Goal: Task Accomplishment & Management: Complete application form

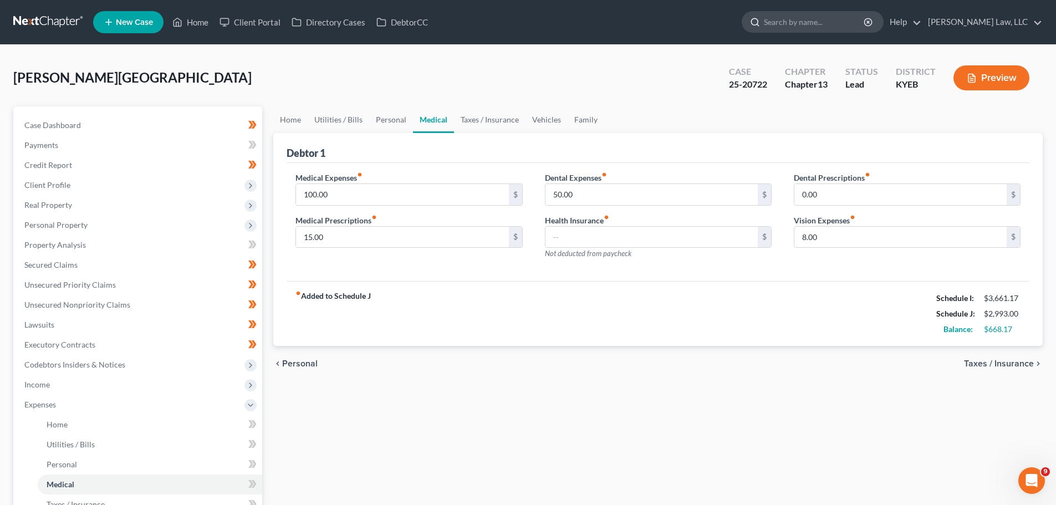
click at [788, 22] on input "search" at bounding box center [814, 22] width 101 height 21
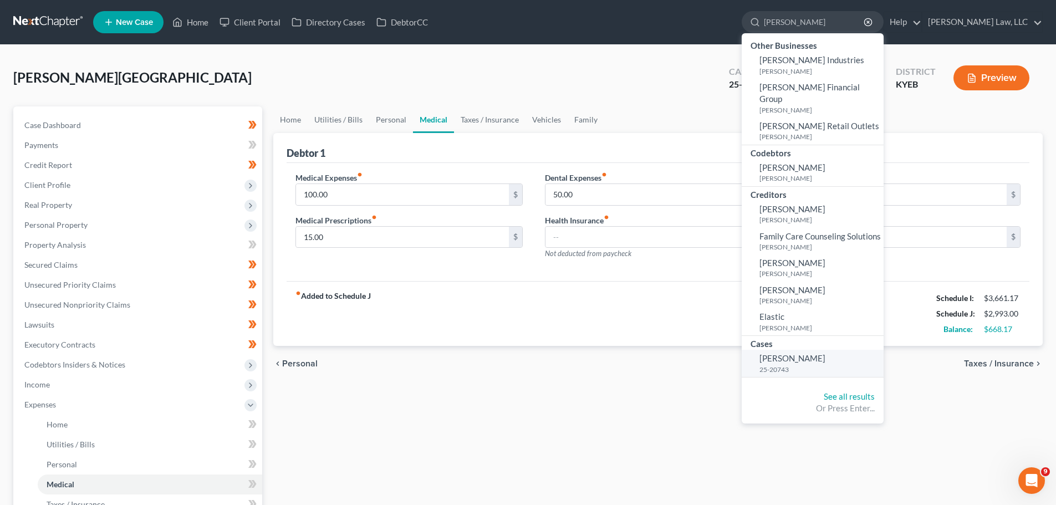
type input "[PERSON_NAME]"
click at [786, 365] on small "25-20743" at bounding box center [819, 369] width 121 height 9
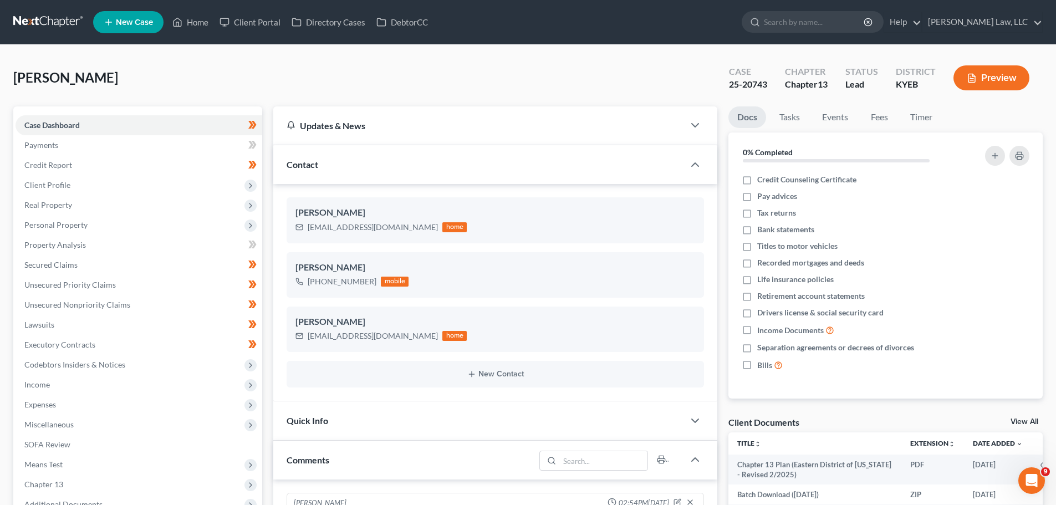
scroll to position [238, 0]
drag, startPoint x: 51, startPoint y: 223, endPoint x: 59, endPoint y: 234, distance: 13.5
click at [51, 223] on span "Personal Property" at bounding box center [55, 224] width 63 height 9
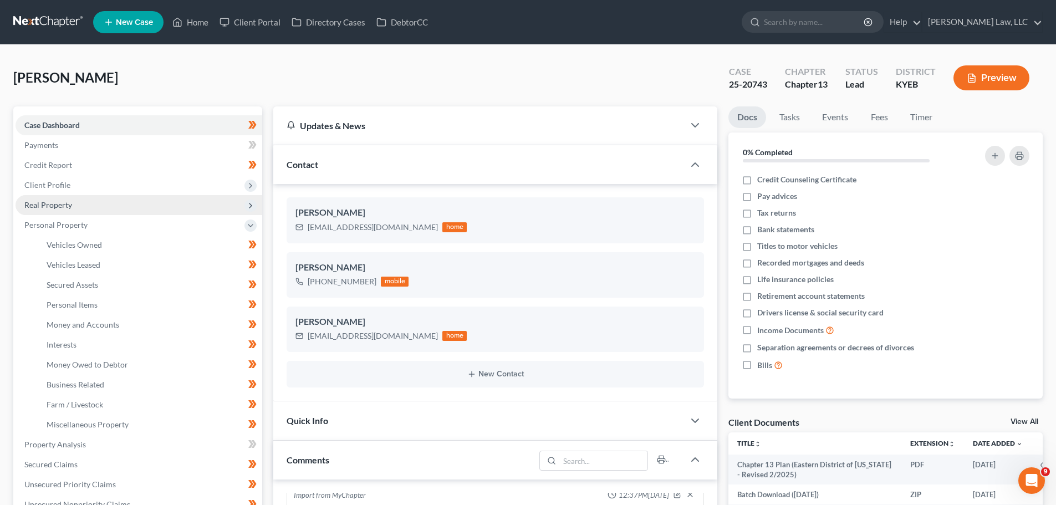
click at [51, 204] on span "Real Property" at bounding box center [48, 204] width 48 height 9
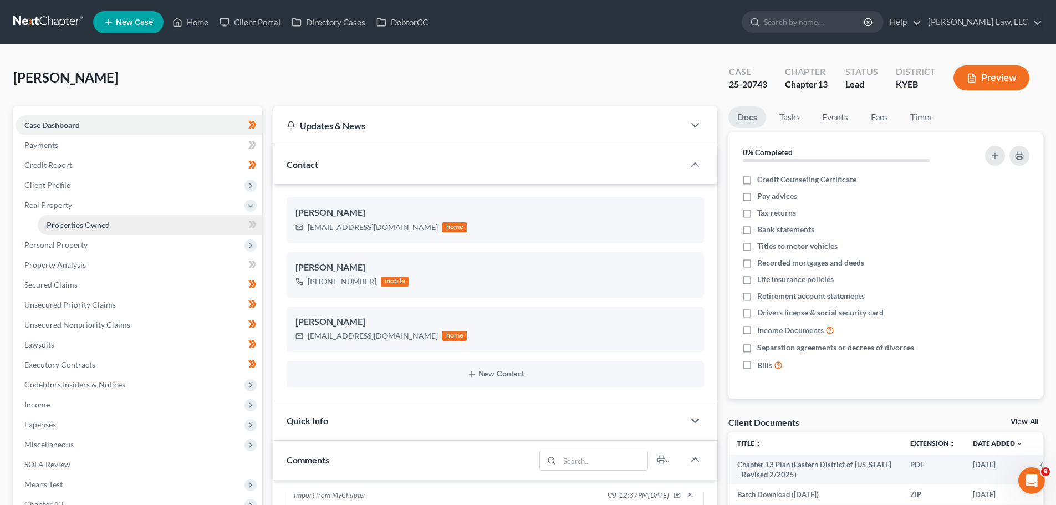
click at [72, 224] on span "Properties Owned" at bounding box center [78, 224] width 63 height 9
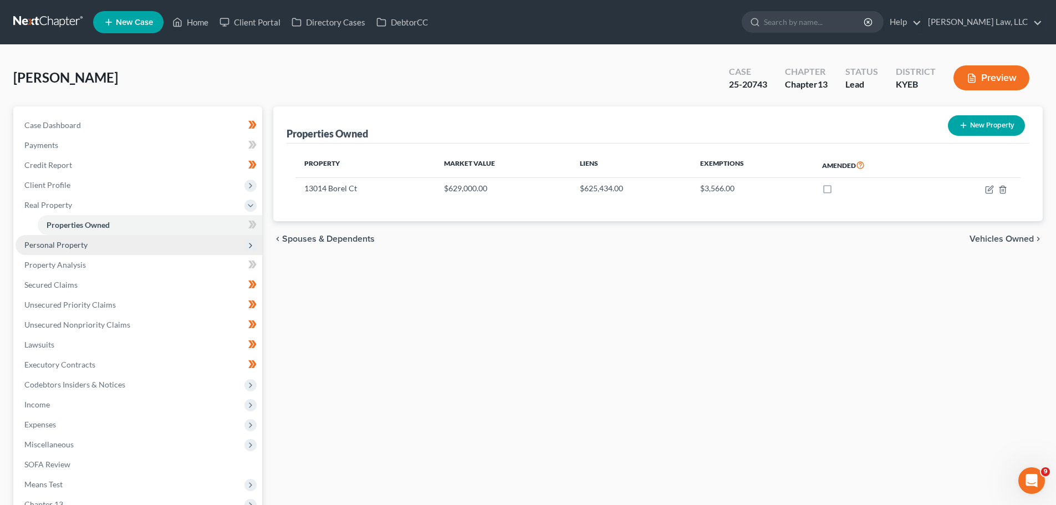
click at [58, 248] on span "Personal Property" at bounding box center [55, 244] width 63 height 9
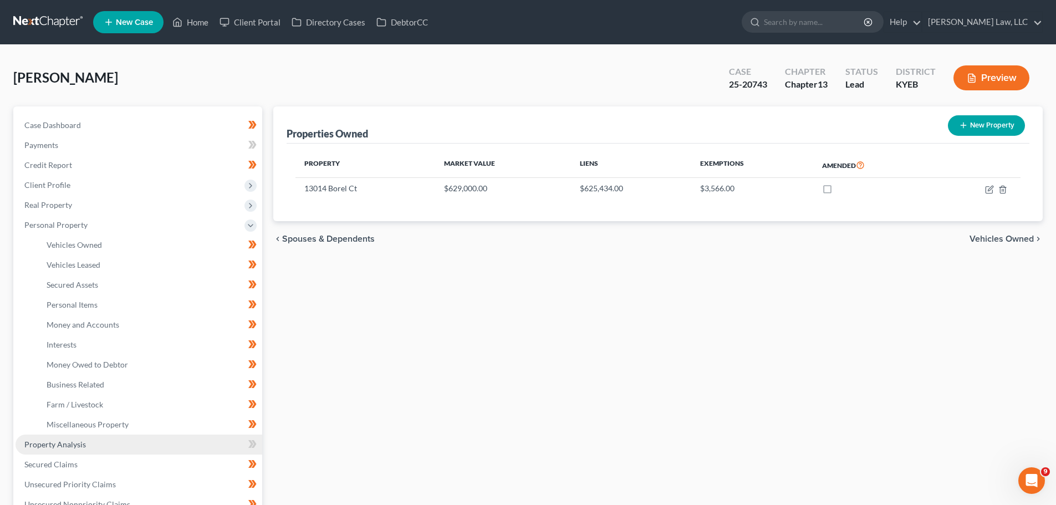
click at [42, 447] on span "Property Analysis" at bounding box center [55, 443] width 62 height 9
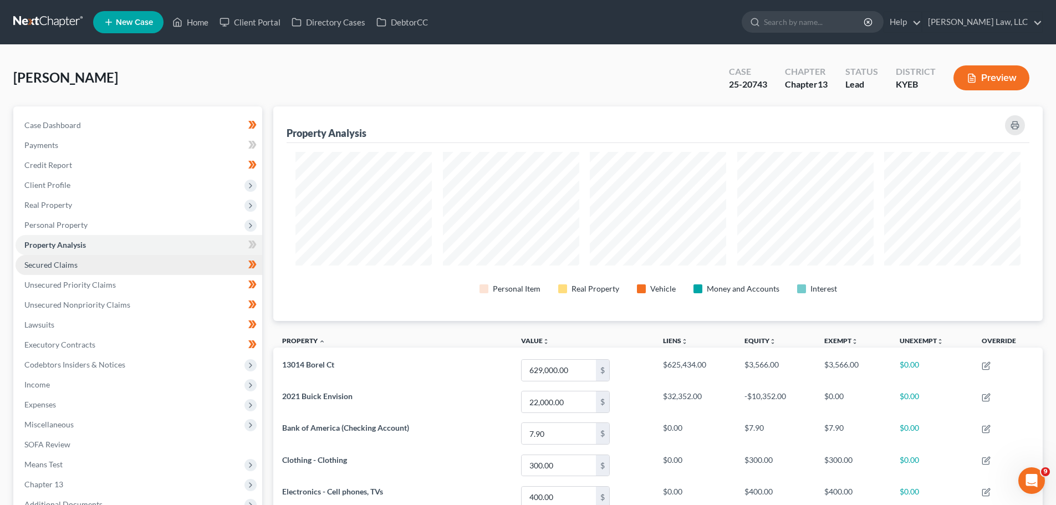
scroll to position [214, 769]
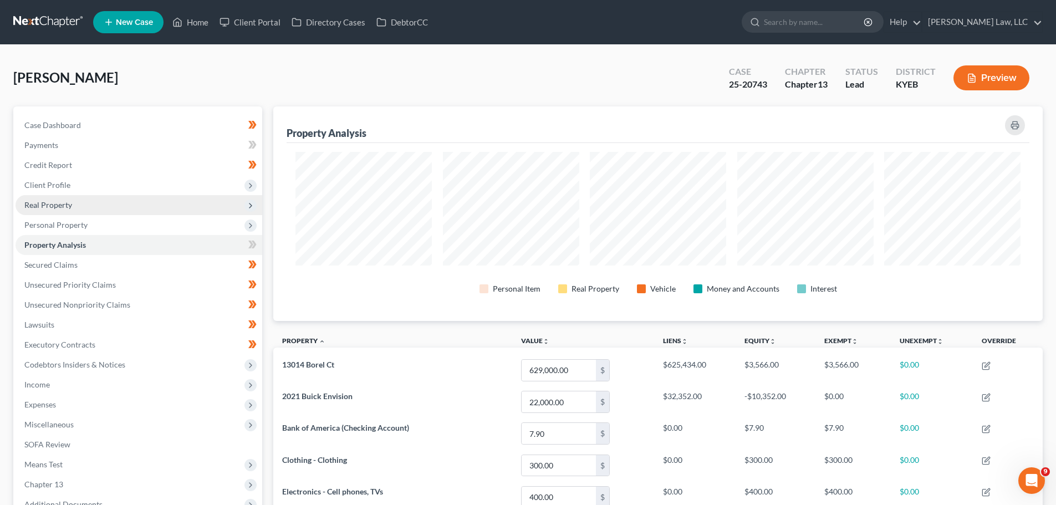
click at [52, 199] on span "Real Property" at bounding box center [139, 205] width 247 height 20
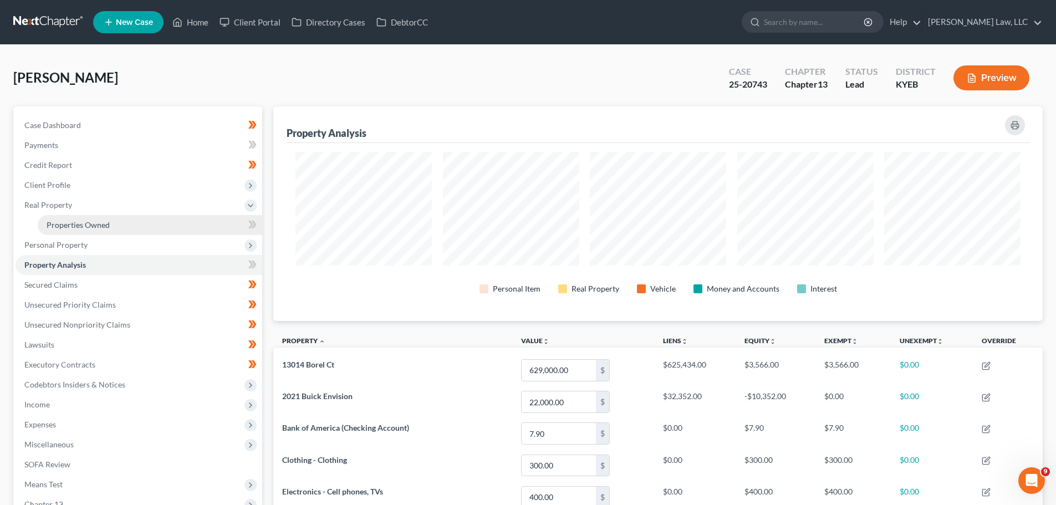
click at [53, 217] on link "Properties Owned" at bounding box center [150, 225] width 224 height 20
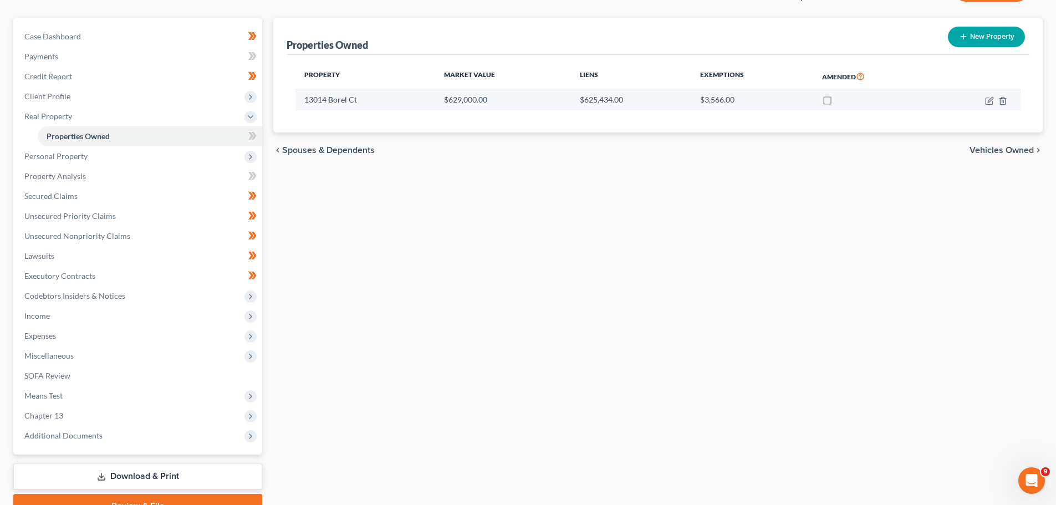
scroll to position [111, 0]
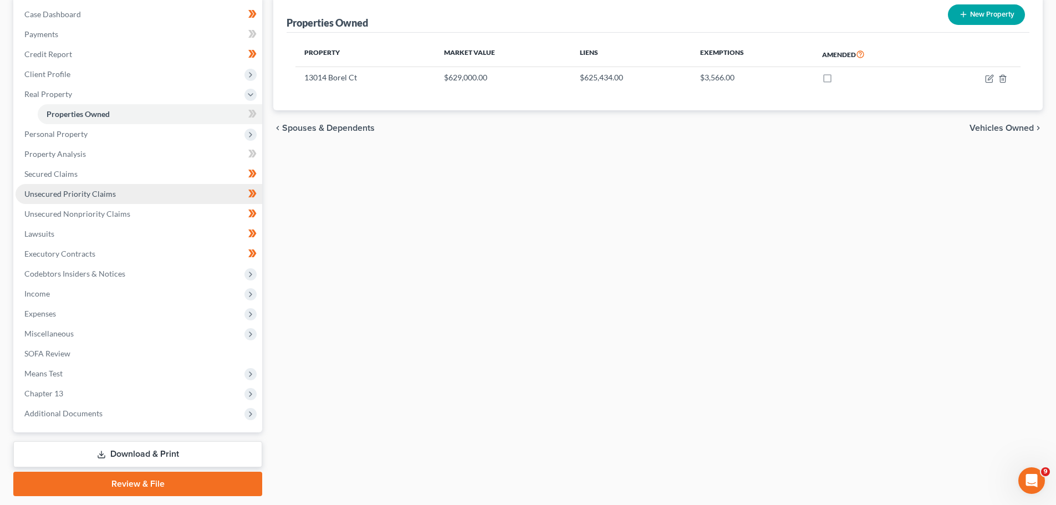
click at [44, 192] on span "Unsecured Priority Claims" at bounding box center [69, 193] width 91 height 9
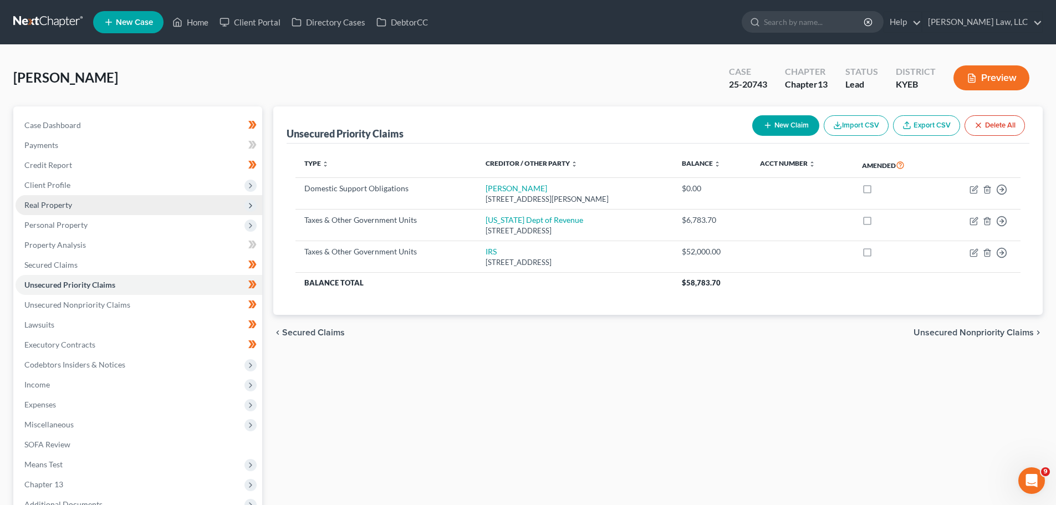
click at [64, 207] on span "Real Property" at bounding box center [48, 204] width 48 height 9
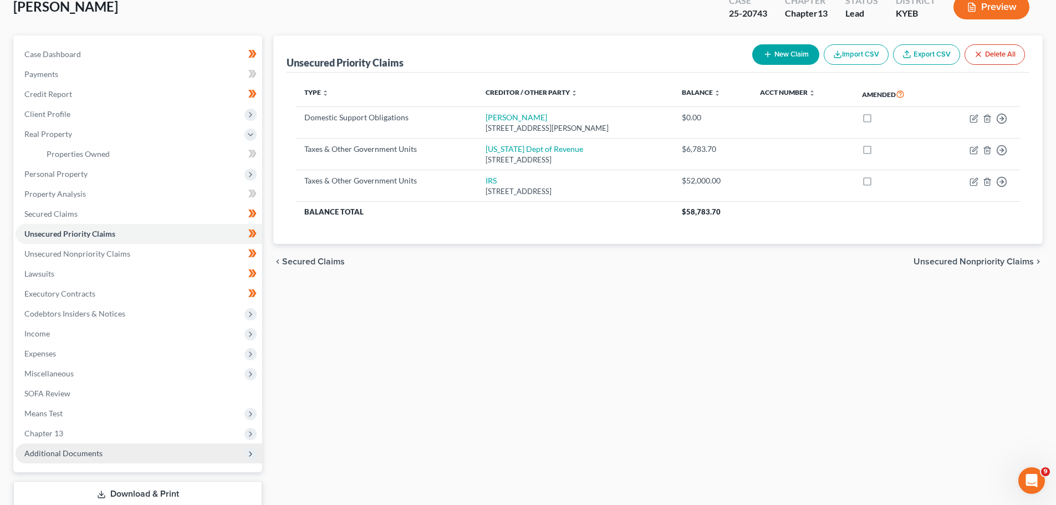
scroll to position [144, 0]
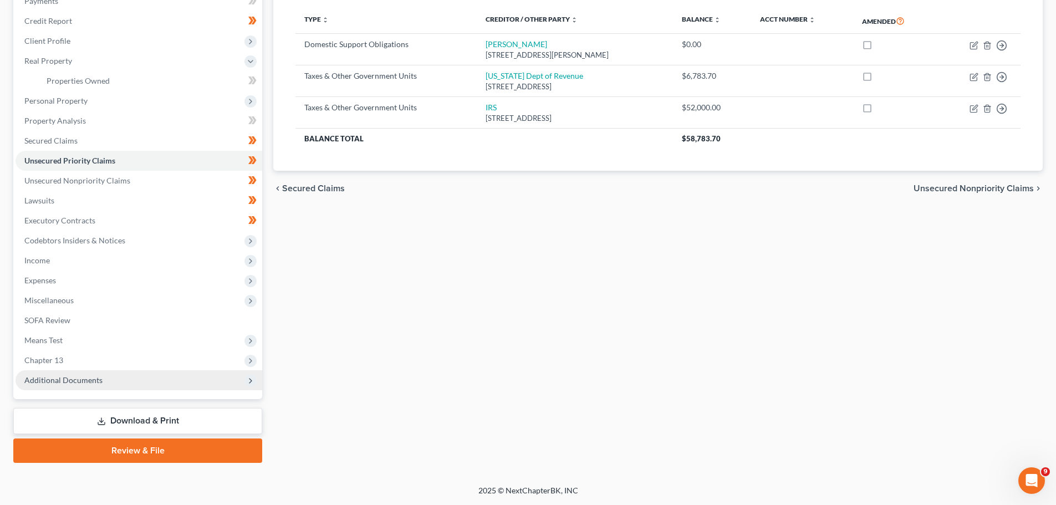
click at [62, 384] on span "Additional Documents" at bounding box center [63, 379] width 78 height 9
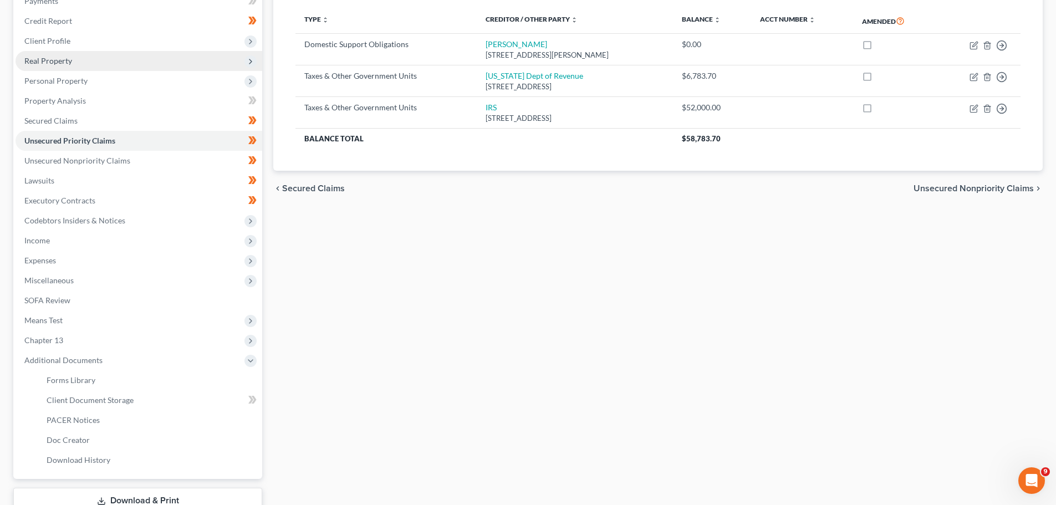
click at [63, 56] on span "Real Property" at bounding box center [48, 60] width 48 height 9
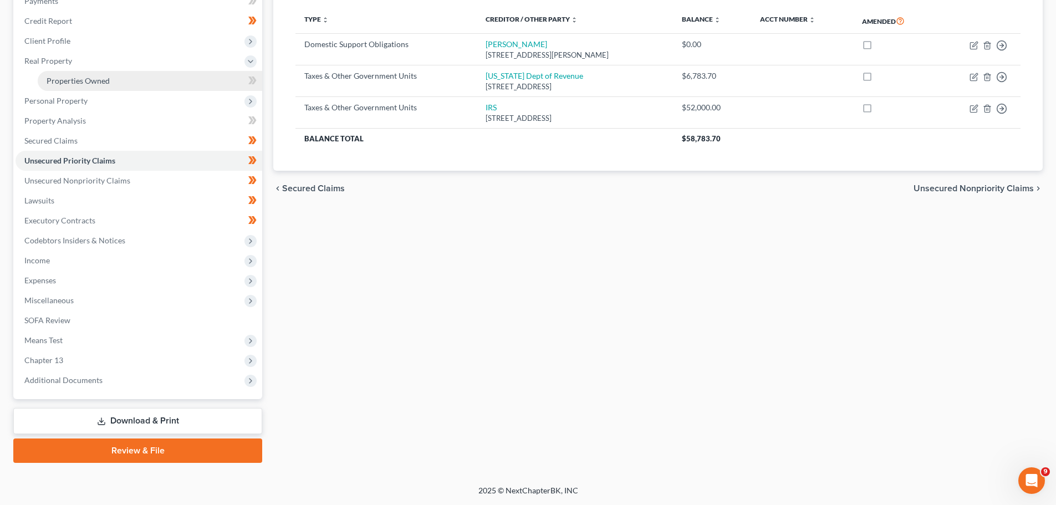
click at [74, 80] on span "Properties Owned" at bounding box center [78, 80] width 63 height 9
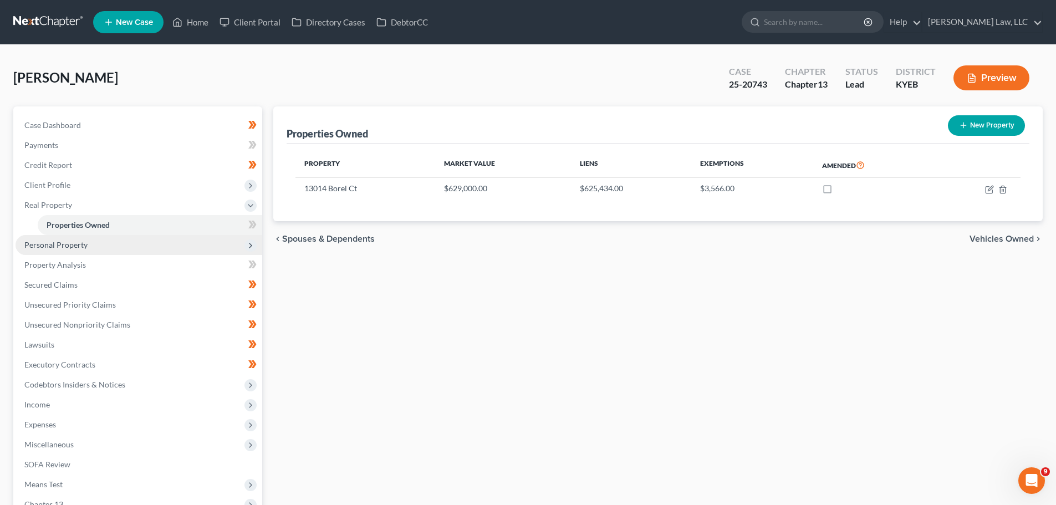
click at [68, 246] on span "Personal Property" at bounding box center [55, 244] width 63 height 9
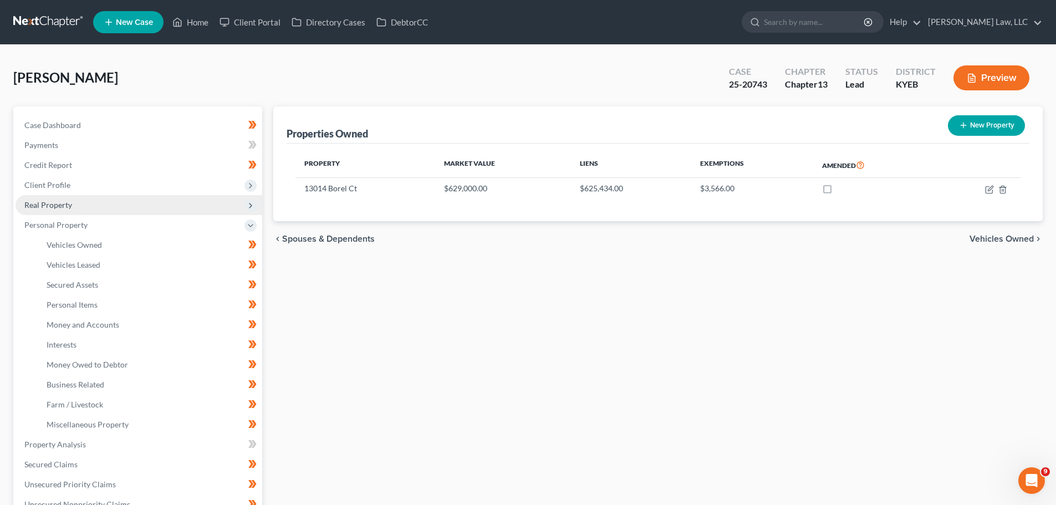
click at [35, 210] on span "Real Property" at bounding box center [139, 205] width 247 height 20
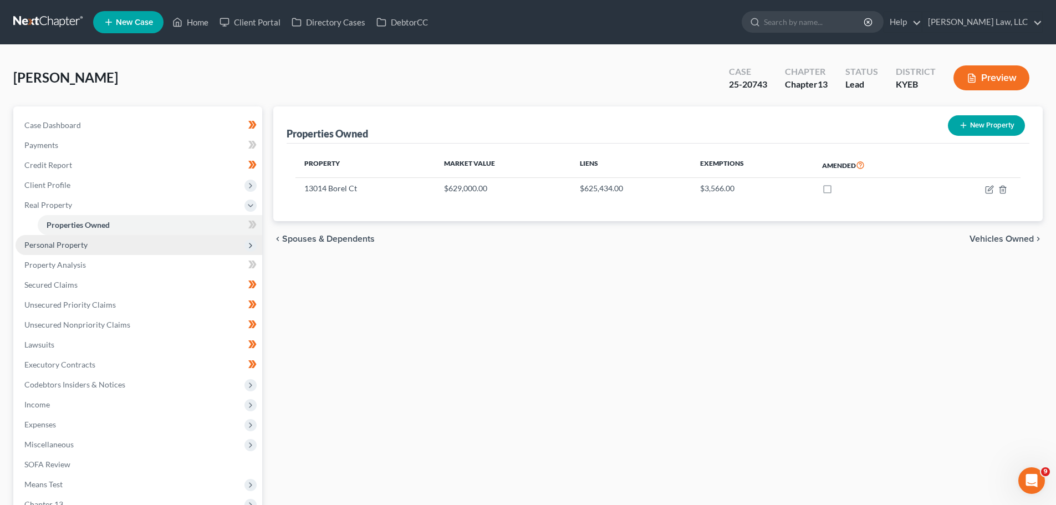
click at [54, 248] on span "Personal Property" at bounding box center [55, 244] width 63 height 9
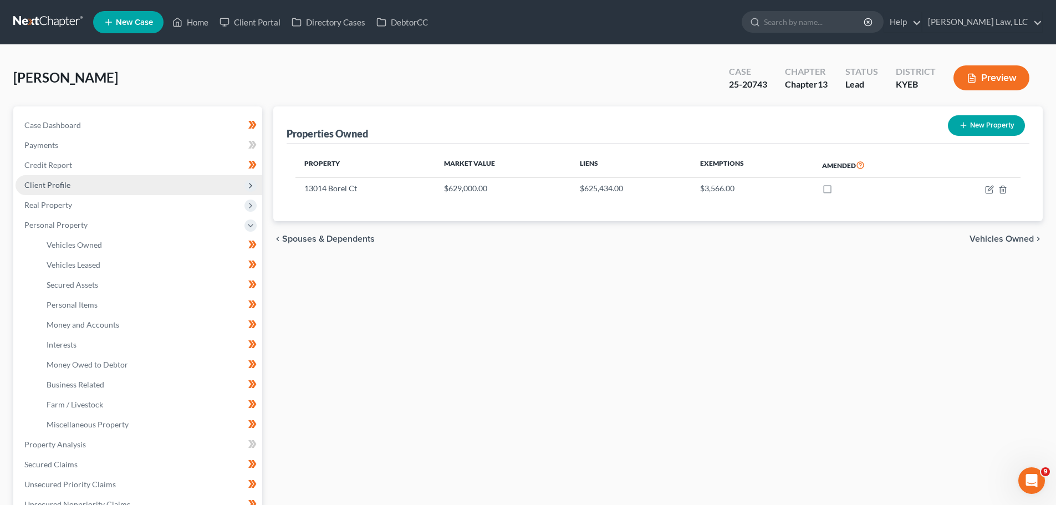
click at [53, 187] on span "Client Profile" at bounding box center [47, 184] width 46 height 9
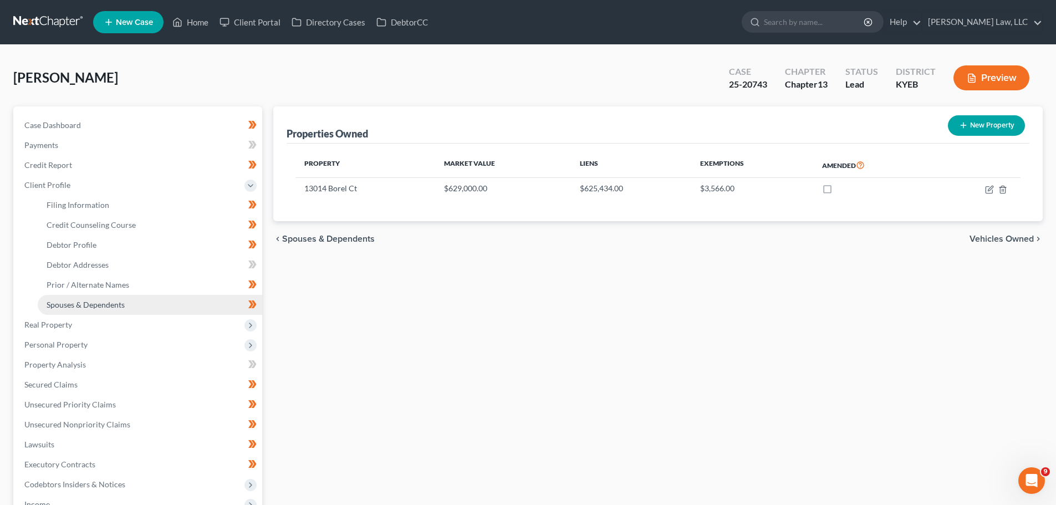
click at [78, 305] on span "Spouses & Dependents" at bounding box center [86, 304] width 78 height 9
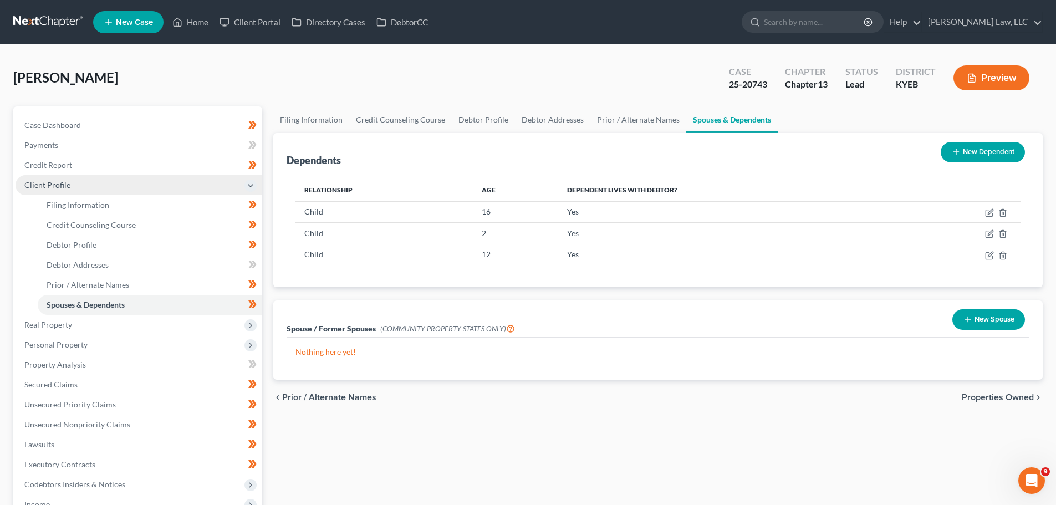
click at [37, 180] on span "Client Profile" at bounding box center [47, 184] width 46 height 9
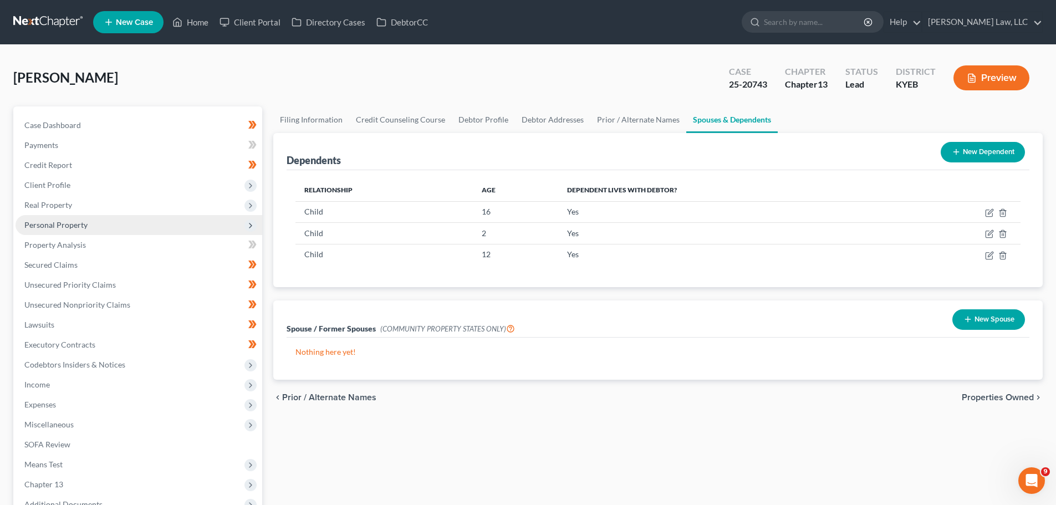
click at [48, 218] on span "Personal Property" at bounding box center [139, 225] width 247 height 20
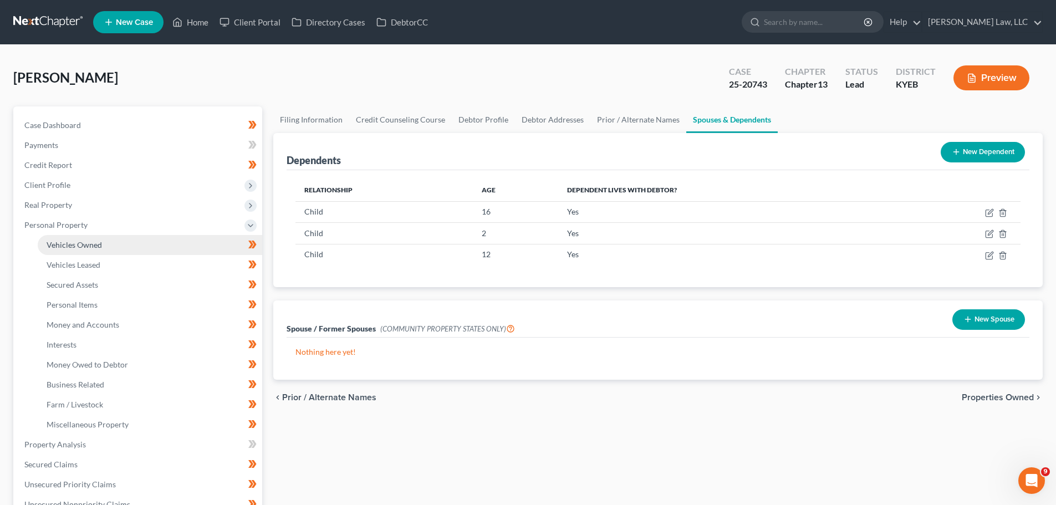
click at [54, 243] on span "Vehicles Owned" at bounding box center [74, 244] width 55 height 9
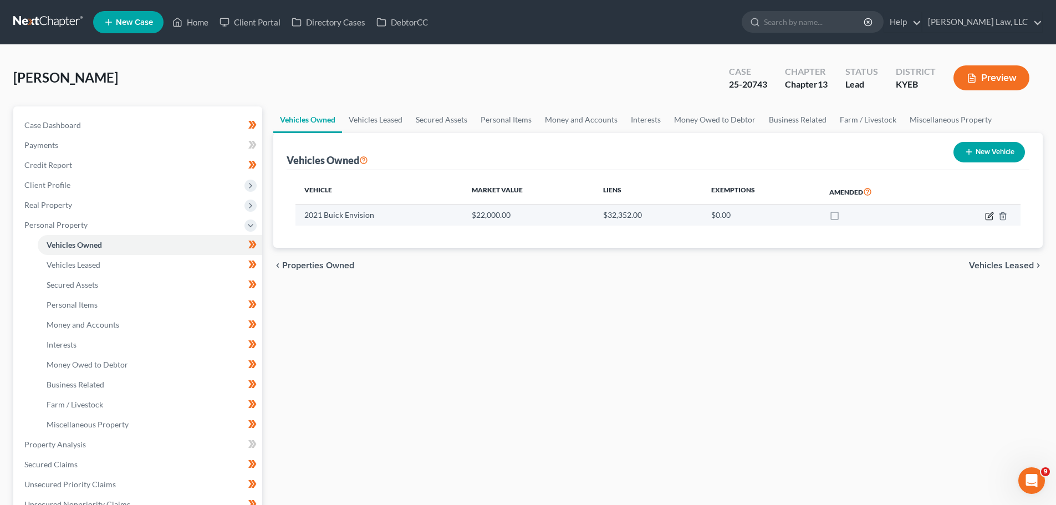
click at [986, 216] on icon "button" at bounding box center [989, 216] width 9 height 9
select select "0"
select select "5"
select select "1"
select select "0"
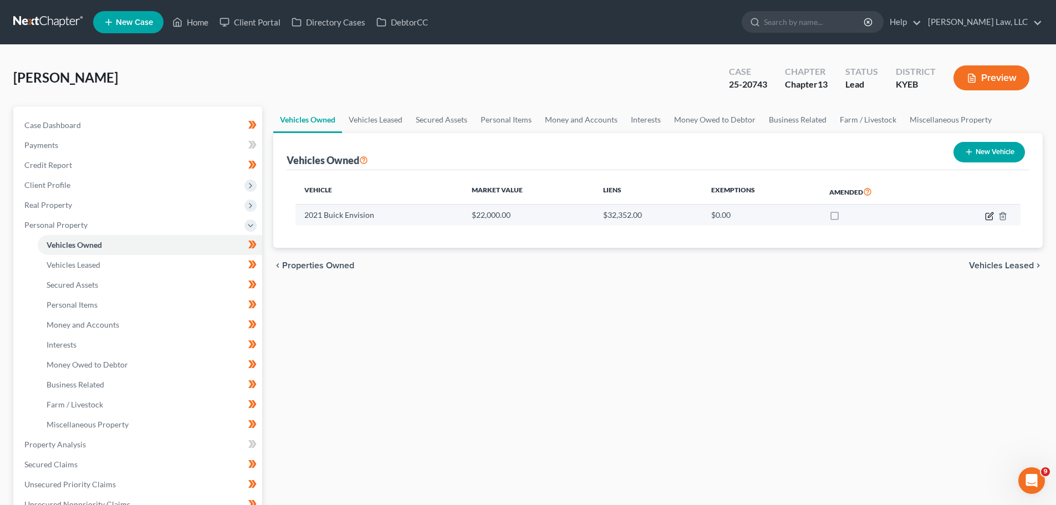
select select "48"
select select "0"
select select "2"
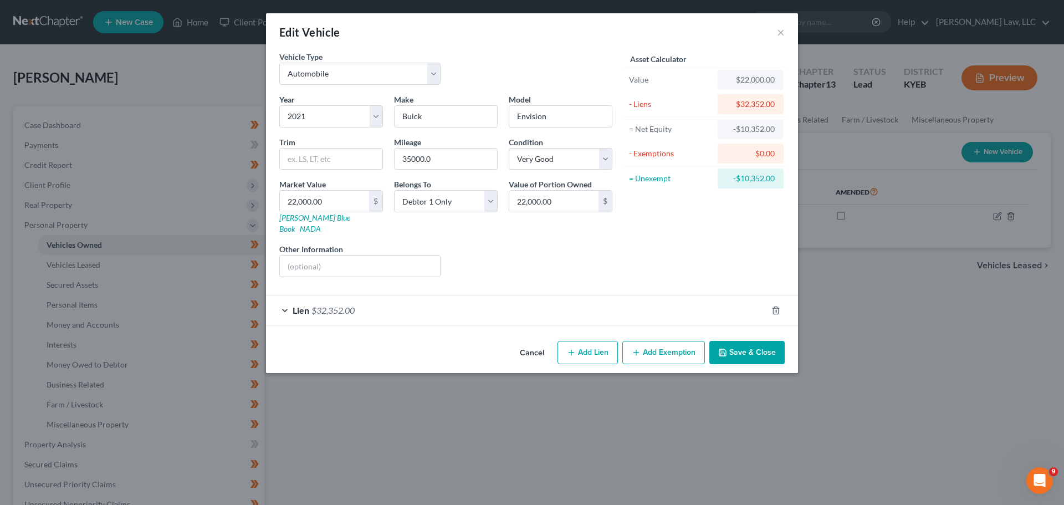
click at [346, 305] on span "$32,352.00" at bounding box center [332, 310] width 43 height 11
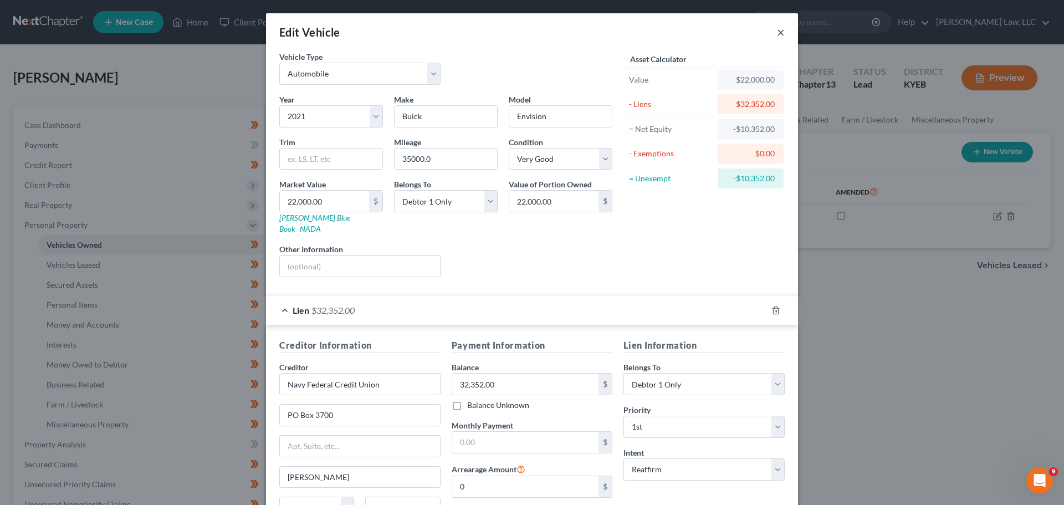
click at [778, 30] on button "×" at bounding box center [781, 31] width 8 height 13
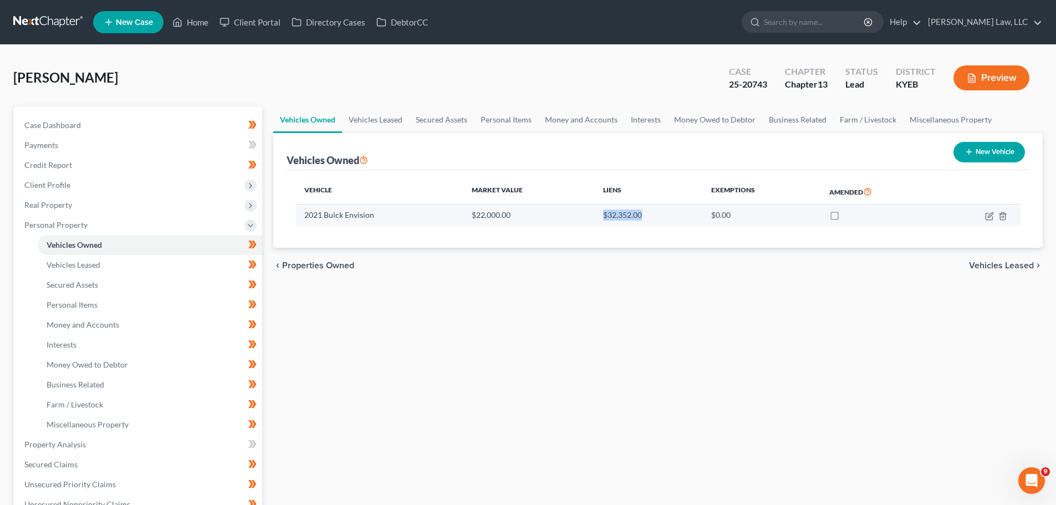
drag, startPoint x: 640, startPoint y: 216, endPoint x: 597, endPoint y: 219, distance: 42.3
click at [597, 219] on td "$32,352.00" at bounding box center [648, 214] width 108 height 21
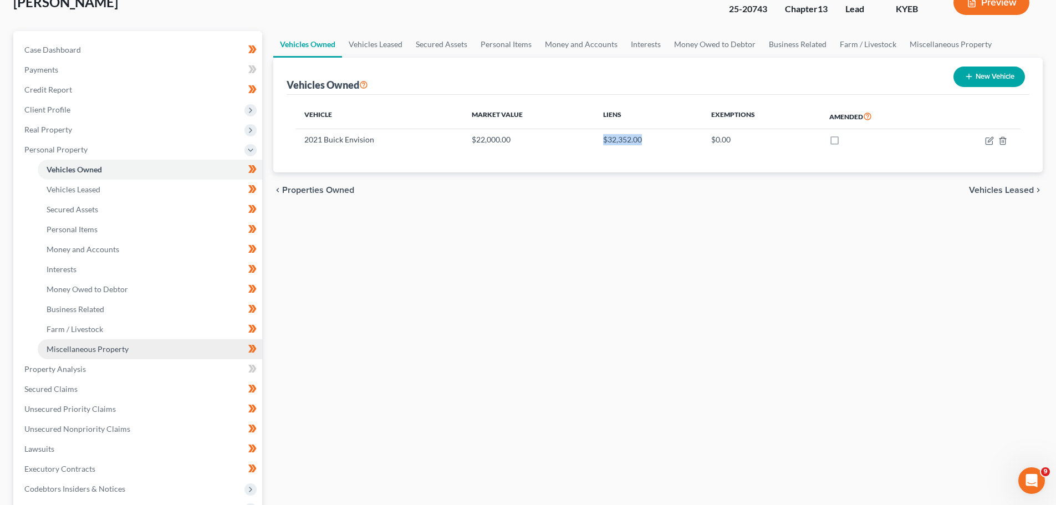
scroll to position [55, 0]
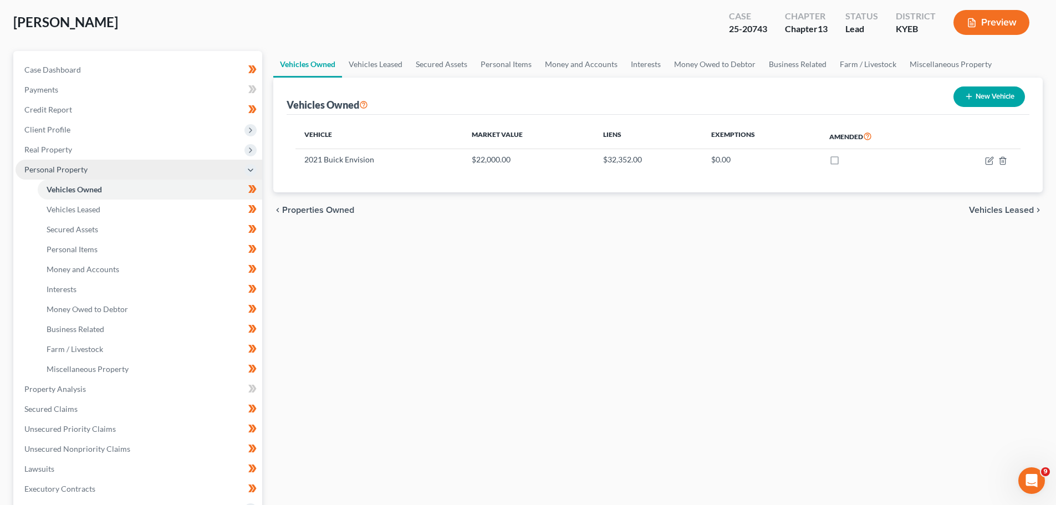
click at [40, 171] on span "Personal Property" at bounding box center [55, 169] width 63 height 9
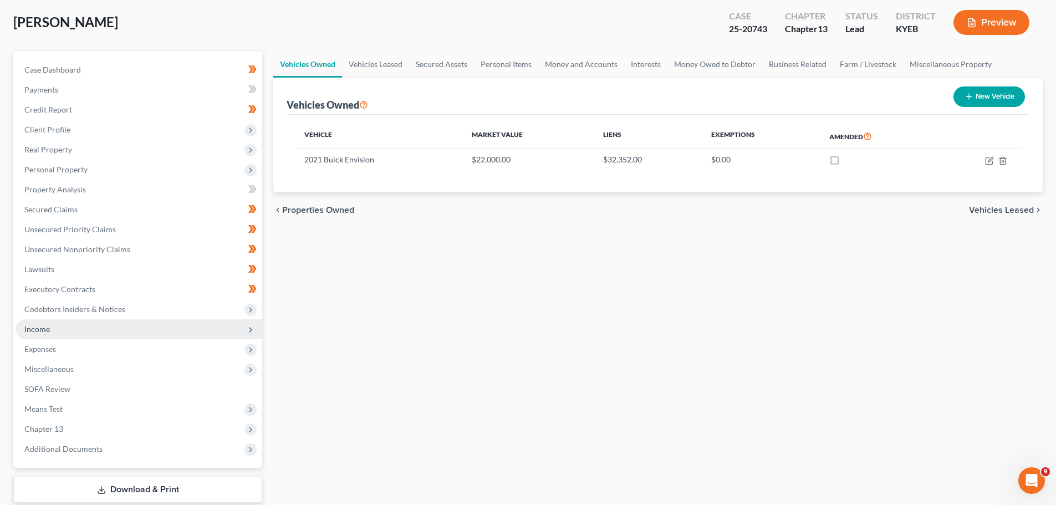
click at [42, 327] on span "Income" at bounding box center [36, 328] width 25 height 9
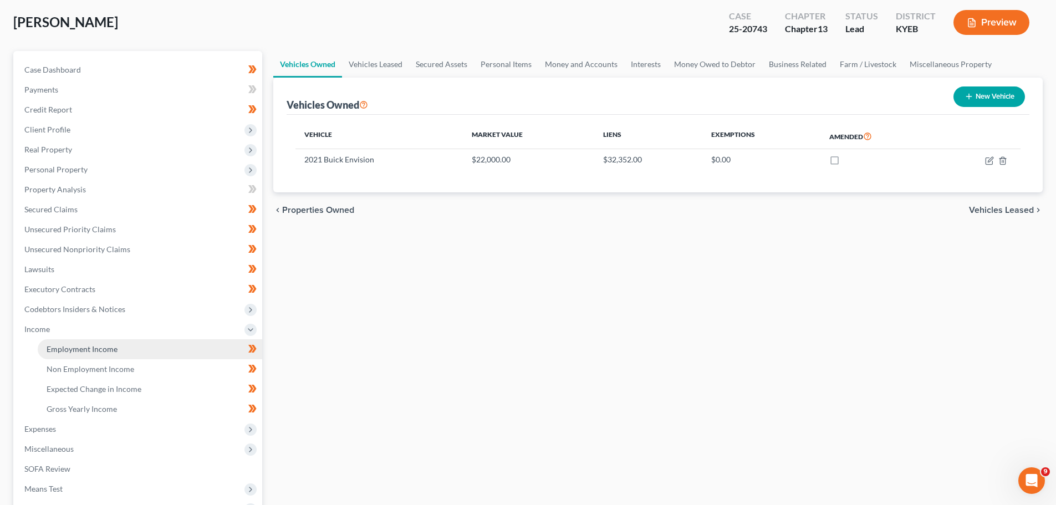
click at [60, 349] on span "Employment Income" at bounding box center [82, 348] width 71 height 9
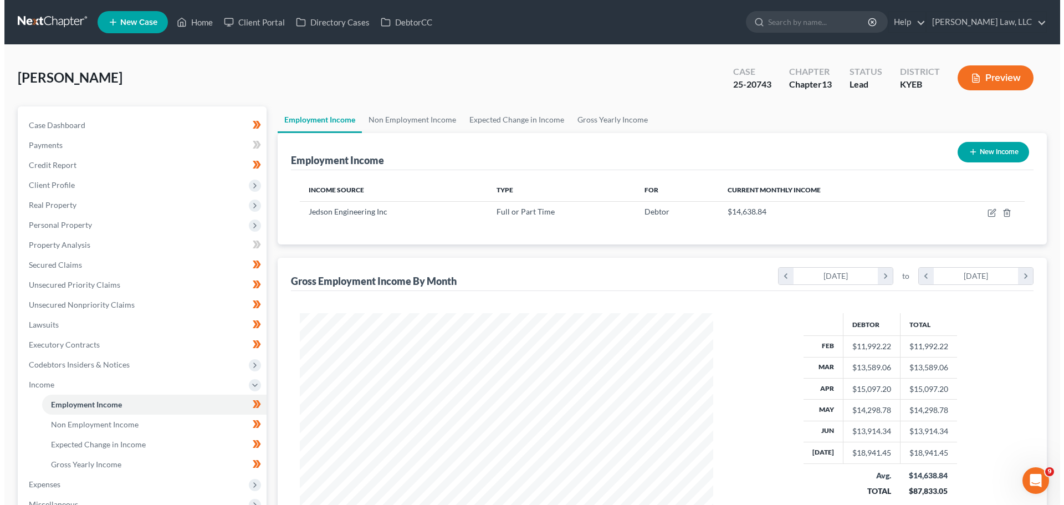
scroll to position [207, 436]
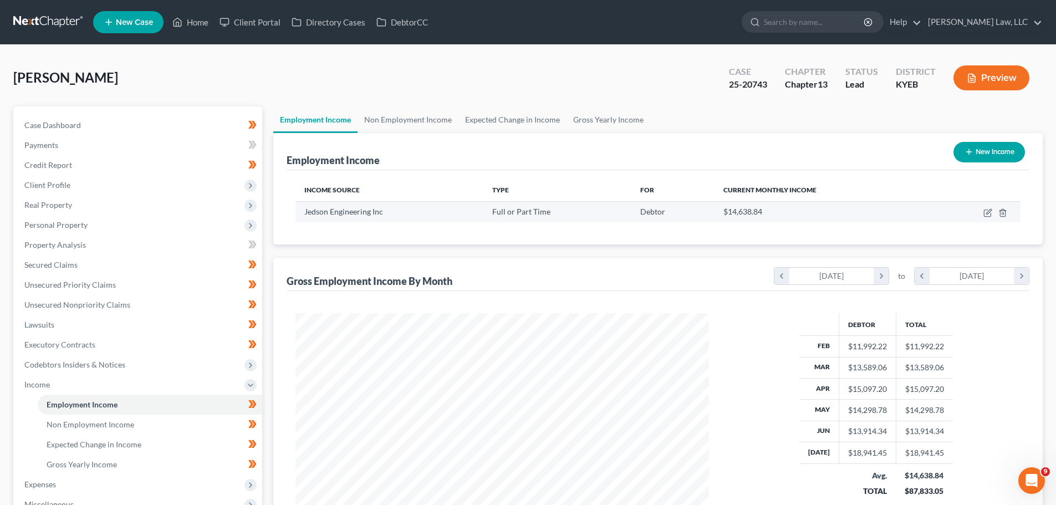
click at [988, 217] on td at bounding box center [975, 211] width 90 height 21
click at [988, 212] on icon "button" at bounding box center [987, 212] width 9 height 9
select select "0"
select select "36"
select select "2"
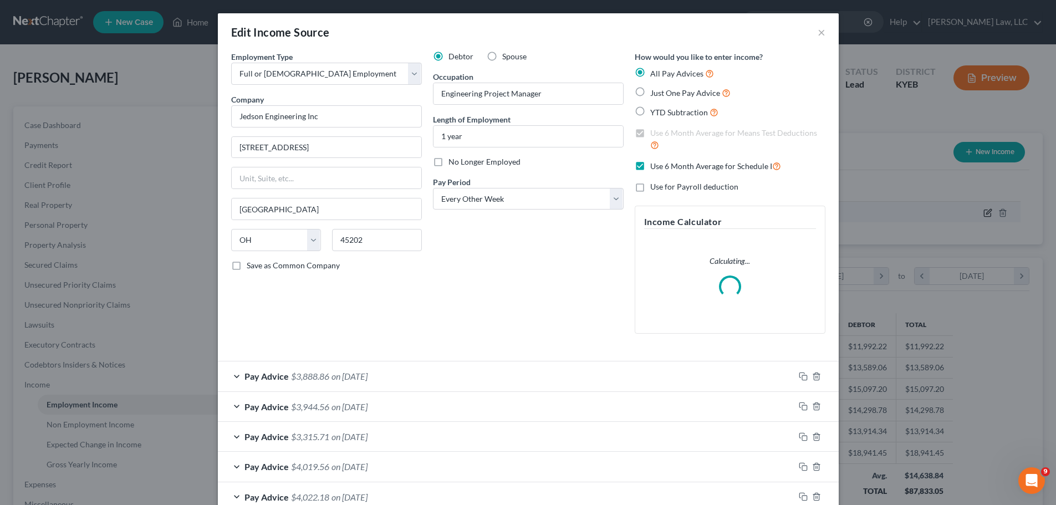
scroll to position [208, 439]
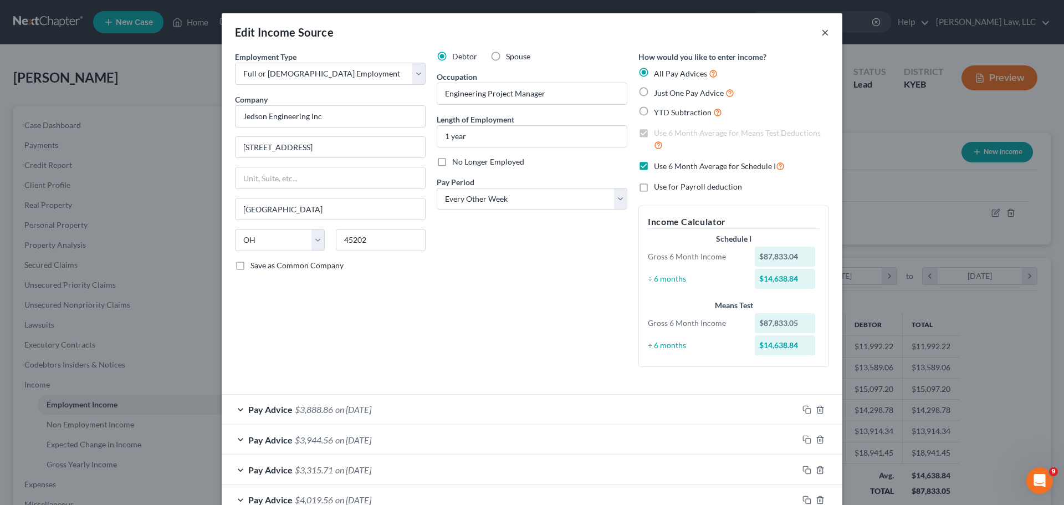
click at [822, 28] on button "×" at bounding box center [825, 31] width 8 height 13
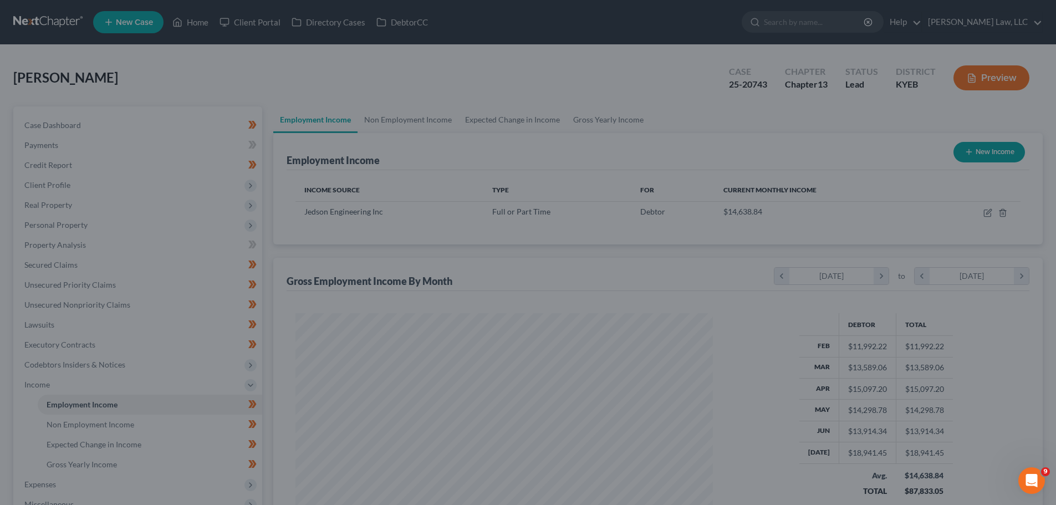
scroll to position [553985, 553756]
